Goal: Transaction & Acquisition: Book appointment/travel/reservation

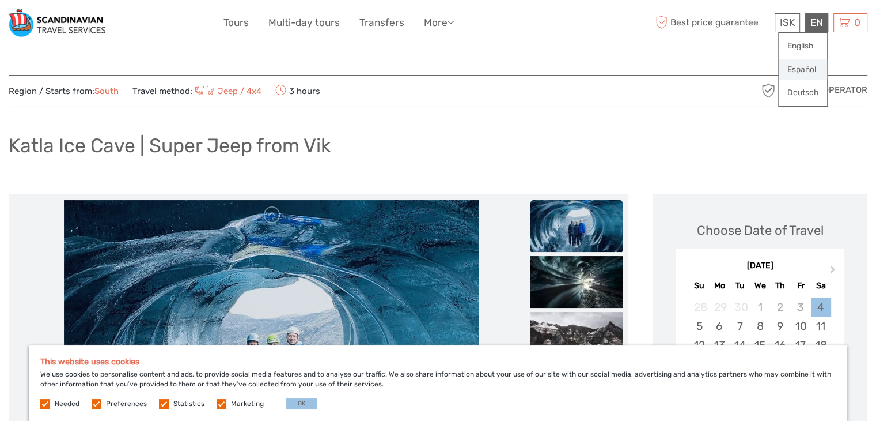
click at [805, 69] on link "Español" at bounding box center [803, 69] width 48 height 21
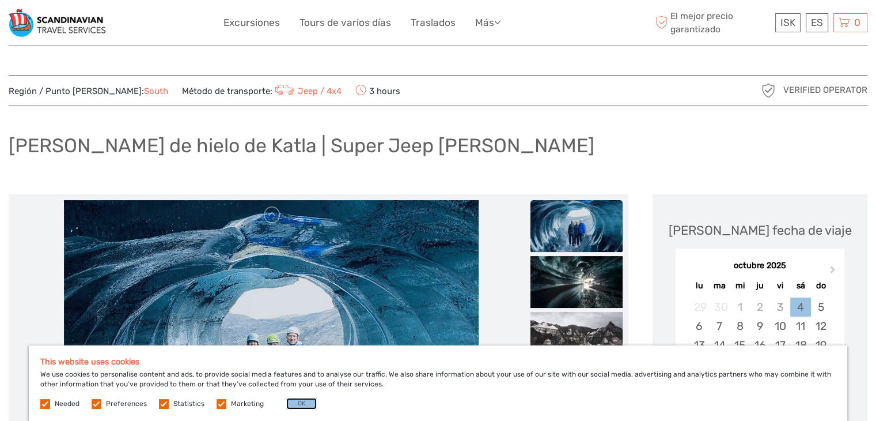
click at [294, 403] on button "OK" at bounding box center [301, 404] width 31 height 12
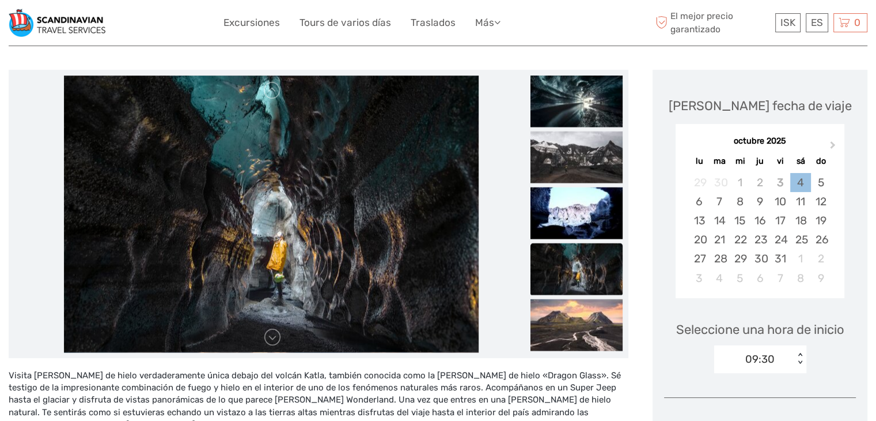
scroll to position [101, 0]
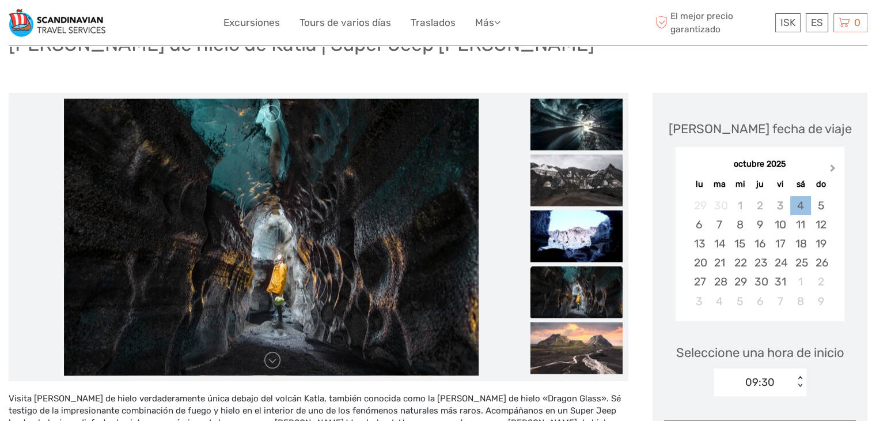
click at [833, 169] on span "Next Month" at bounding box center [833, 170] width 0 height 17
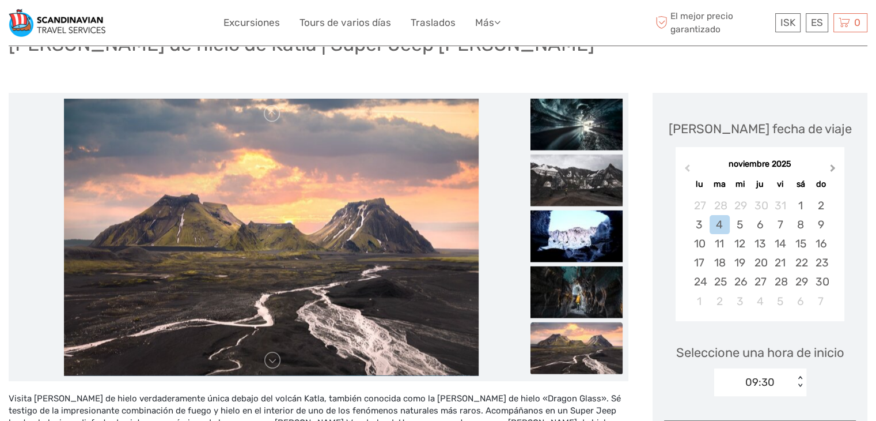
click at [833, 169] on span "Next Month" at bounding box center [833, 170] width 0 height 17
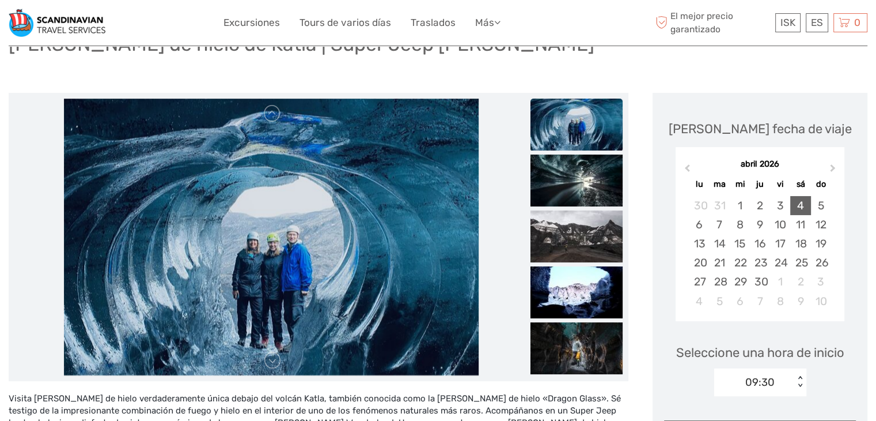
click at [801, 204] on div "4" at bounding box center [800, 205] width 20 height 19
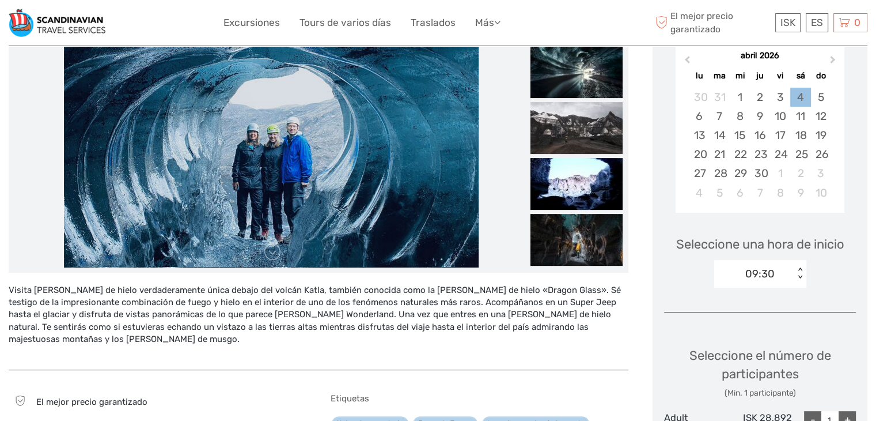
scroll to position [217, 0]
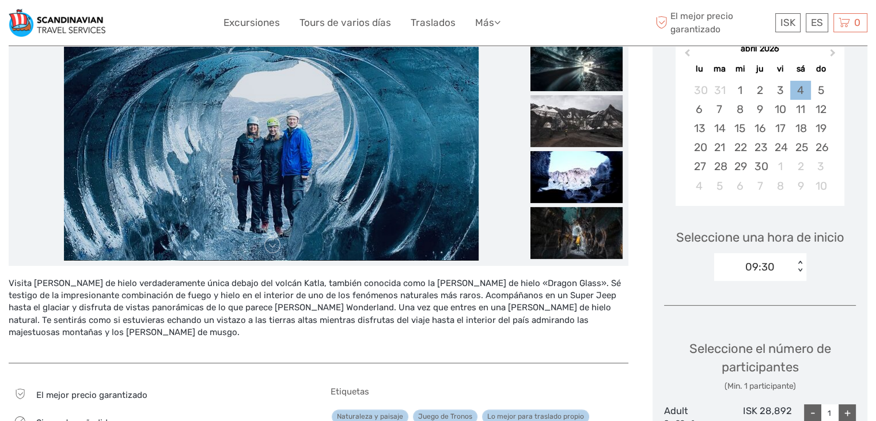
click at [801, 270] on div "< >" at bounding box center [801, 266] width 10 height 12
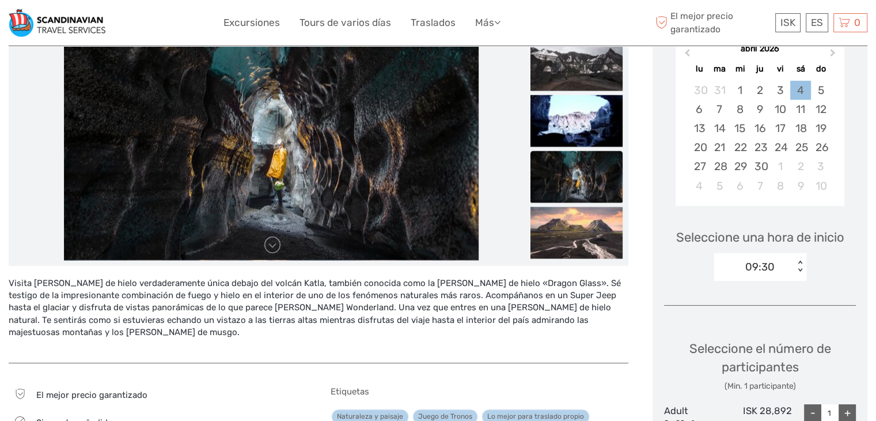
click at [776, 268] on div "09:30" at bounding box center [754, 266] width 80 height 17
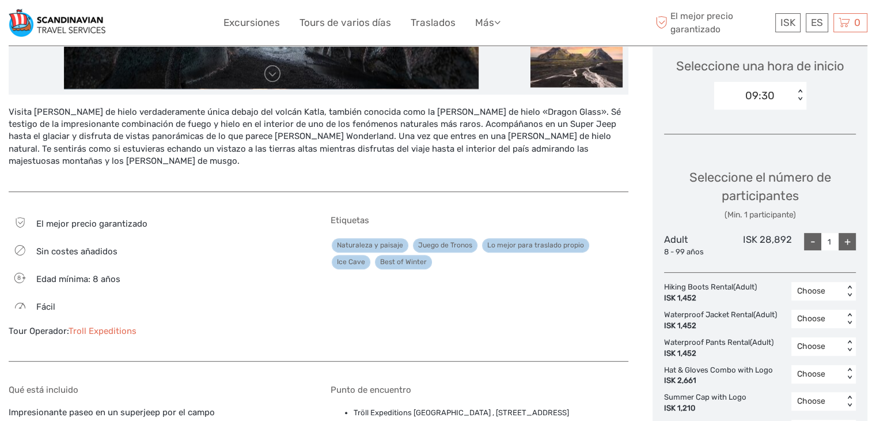
scroll to position [389, 0]
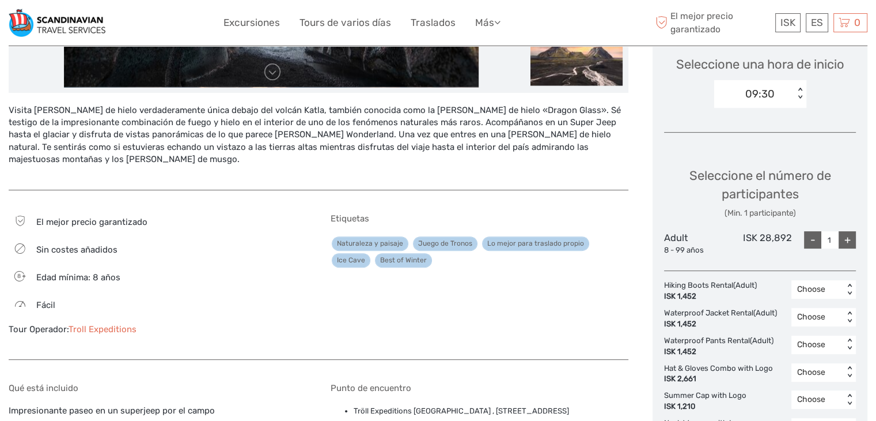
click at [847, 238] on div "+" at bounding box center [847, 239] width 17 height 17
click at [846, 238] on div "+" at bounding box center [847, 239] width 17 height 17
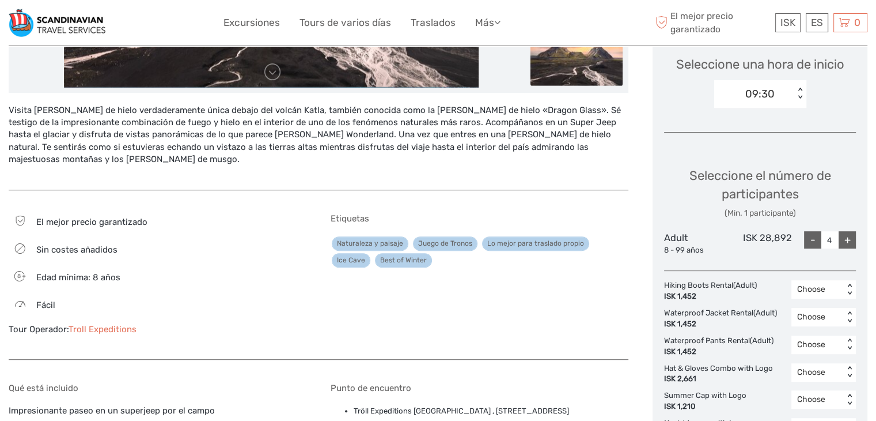
click at [811, 239] on div "-" at bounding box center [812, 239] width 17 height 17
type input "3"
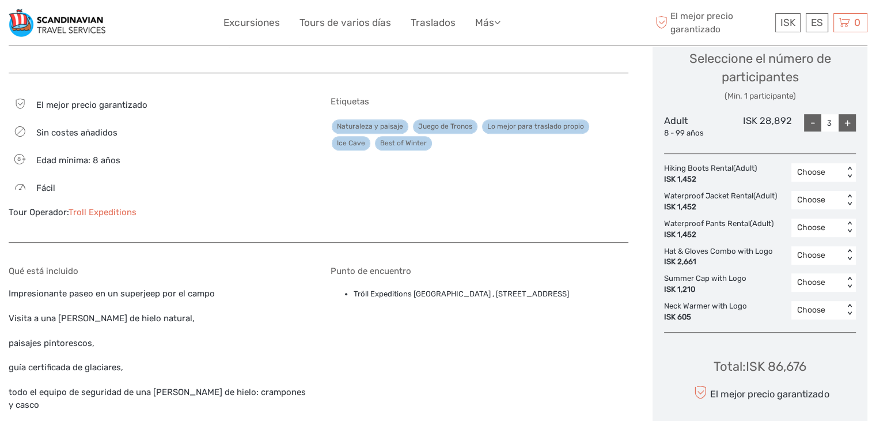
scroll to position [505, 0]
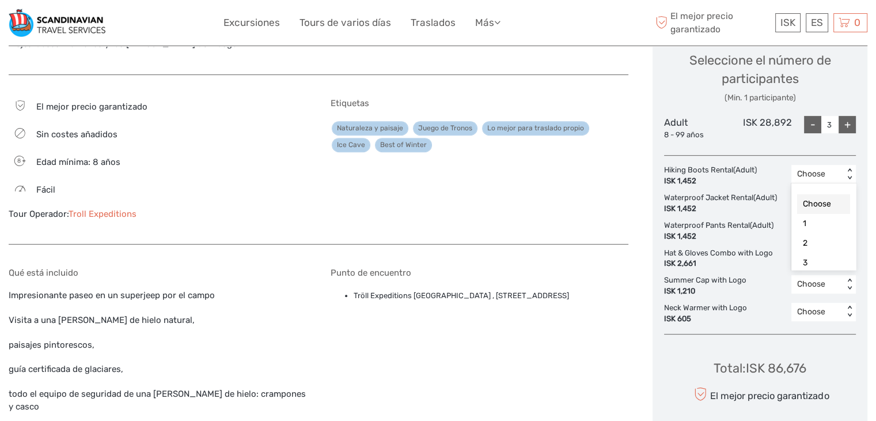
click at [856, 169] on div "Choose < >" at bounding box center [824, 174] width 65 height 18
click at [852, 170] on div "< >" at bounding box center [850, 174] width 10 height 12
click at [853, 197] on div "< >" at bounding box center [850, 202] width 10 height 12
click at [820, 288] on div "3" at bounding box center [823, 291] width 53 height 20
click at [850, 169] on div "< >" at bounding box center [850, 174] width 10 height 12
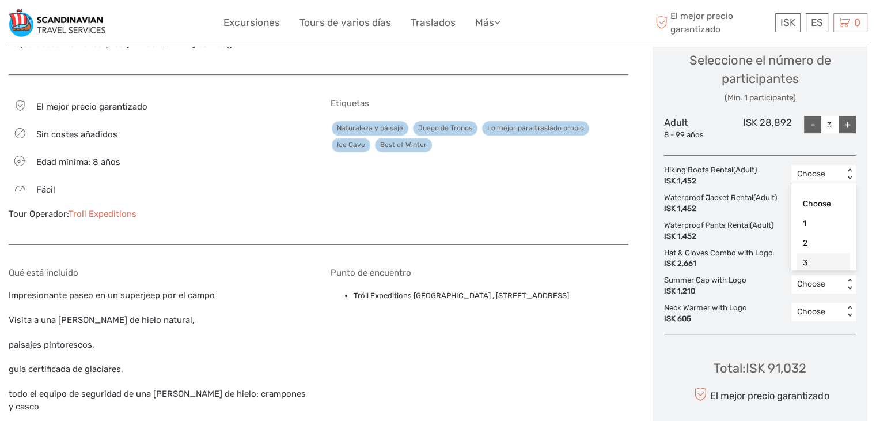
click at [824, 257] on div "3" at bounding box center [823, 263] width 53 height 20
click at [850, 224] on div "< >" at bounding box center [850, 229] width 10 height 12
click at [808, 320] on div "3" at bounding box center [823, 318] width 53 height 20
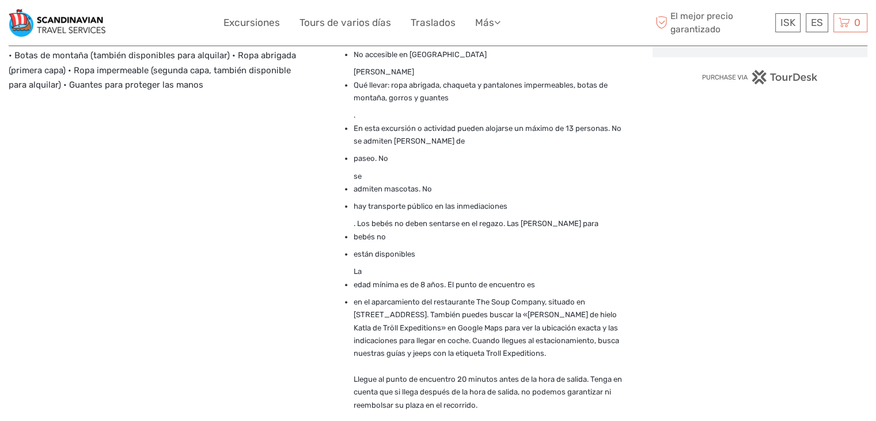
scroll to position [562, 0]
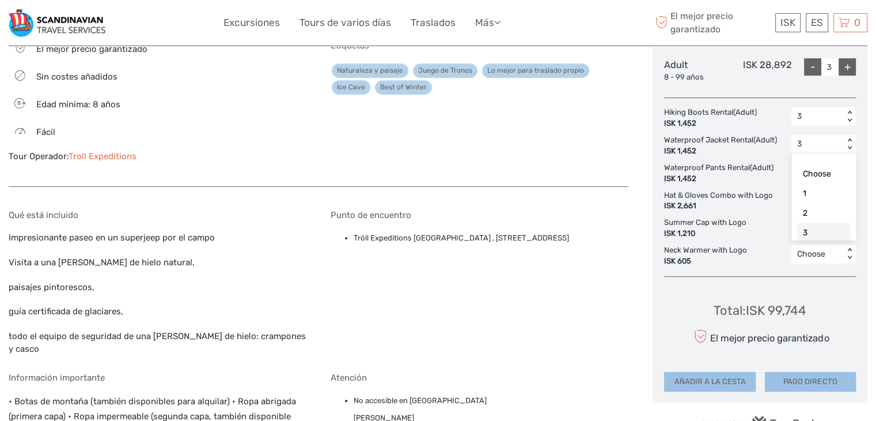
click at [848, 142] on div "< >" at bounding box center [850, 144] width 10 height 12
click at [826, 176] on div "Choose" at bounding box center [823, 174] width 53 height 20
click at [849, 169] on div "< >" at bounding box center [850, 171] width 10 height 12
click at [829, 198] on div "Choose" at bounding box center [823, 202] width 53 height 20
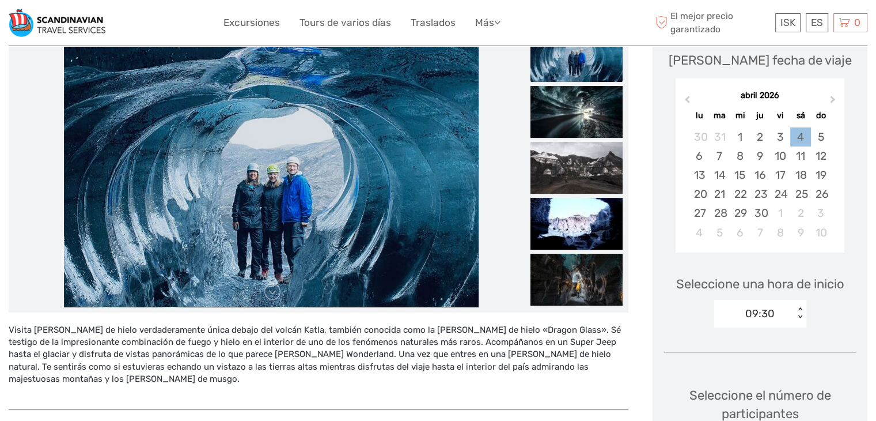
scroll to position [332, 0]
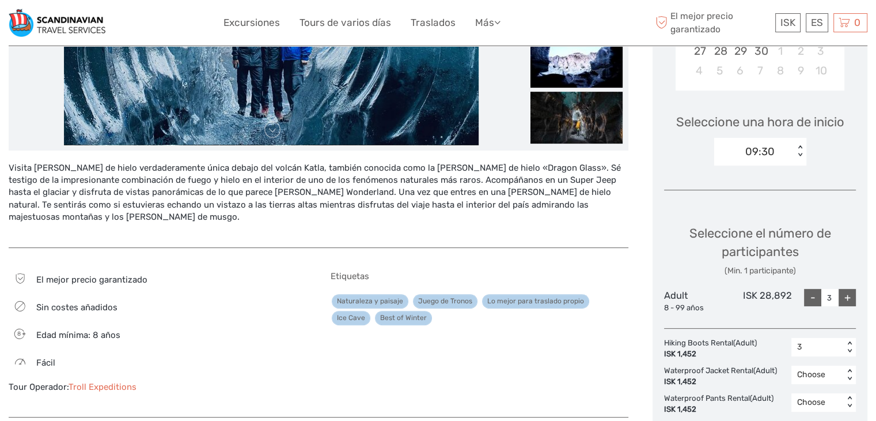
click at [447, 294] on link "Juego de Tronos" at bounding box center [445, 301] width 65 height 14
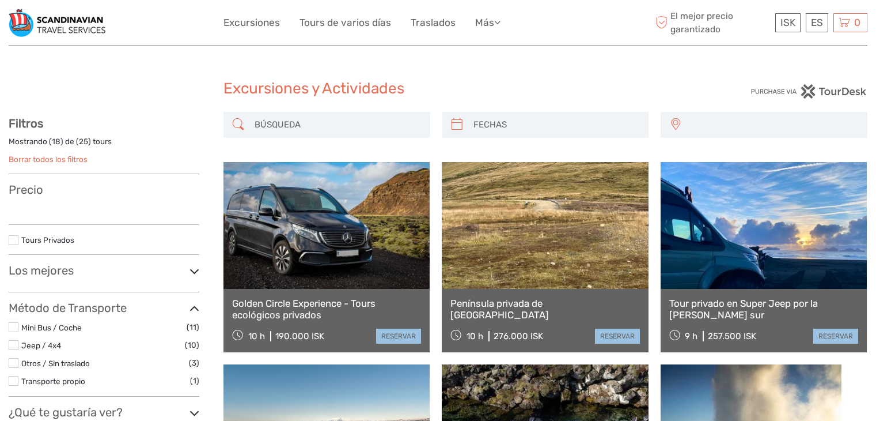
select select
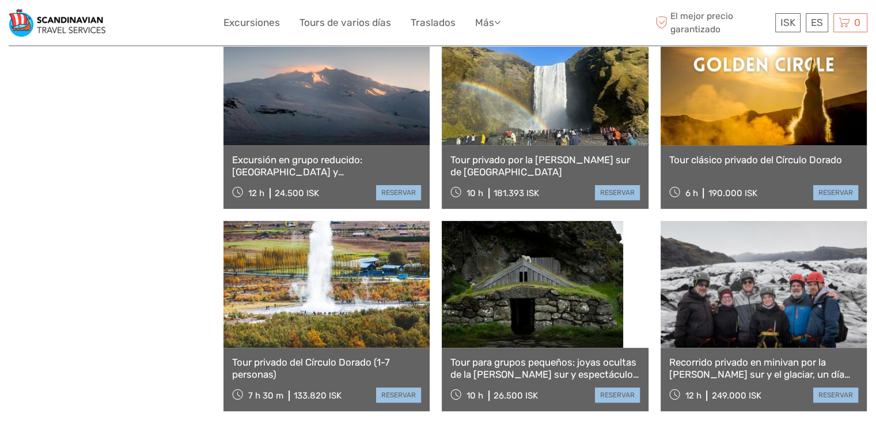
scroll to position [576, 0]
